Goal: Task Accomplishment & Management: Manage account settings

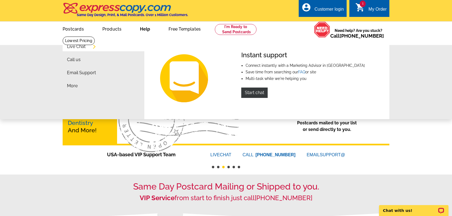
drag, startPoint x: 135, startPoint y: 23, endPoint x: 132, endPoint y: 17, distance: 7.1
click at [135, 22] on link "Help" at bounding box center [145, 28] width 28 height 13
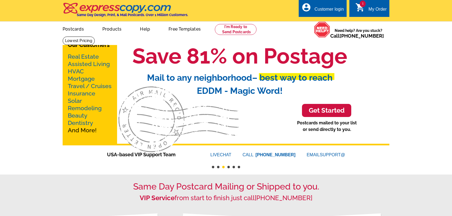
click at [132, 17] on h4 "Same Day Design, Print, & Mail Postcards. Over 1 Million Customers." at bounding box center [132, 15] width 111 height 4
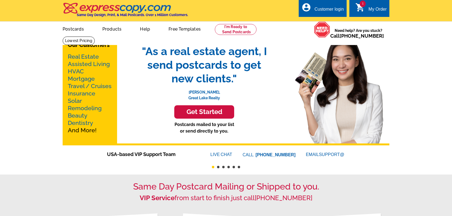
click at [361, 12] on icon "shopping_cart" at bounding box center [360, 7] width 10 height 10
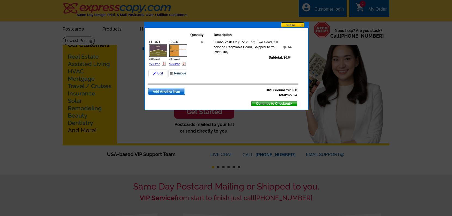
click at [183, 74] on link "Remove" at bounding box center [177, 73] width 19 height 8
click at [276, 21] on div at bounding box center [226, 108] width 452 height 216
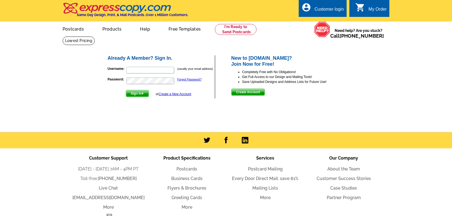
click at [309, 8] on icon "account_circle" at bounding box center [306, 7] width 10 height 10
